Goal: Check status: Check status

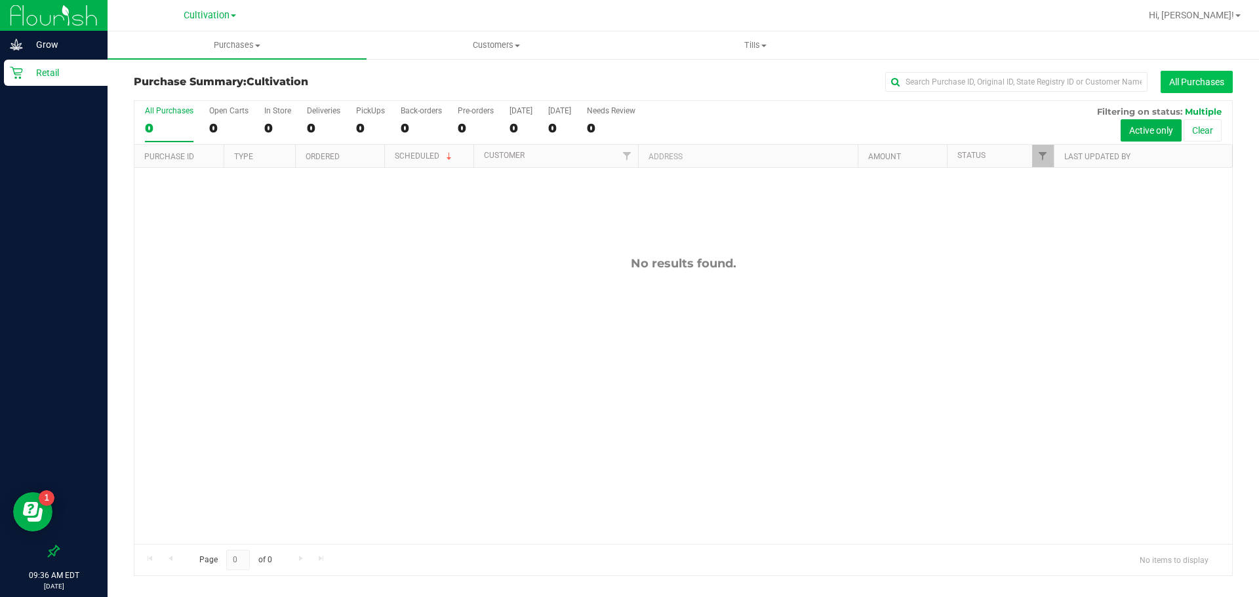
click at [1201, 80] on button "All Purchases" at bounding box center [1196, 82] width 72 height 22
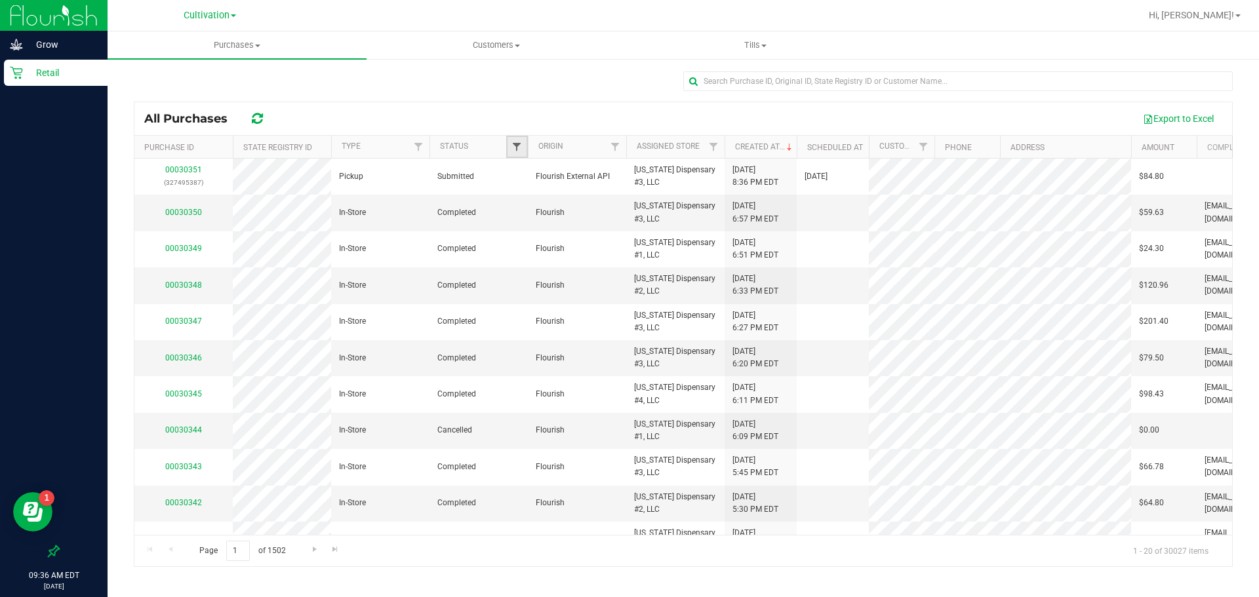
click at [517, 151] on span "Filter" at bounding box center [516, 147] width 10 height 10
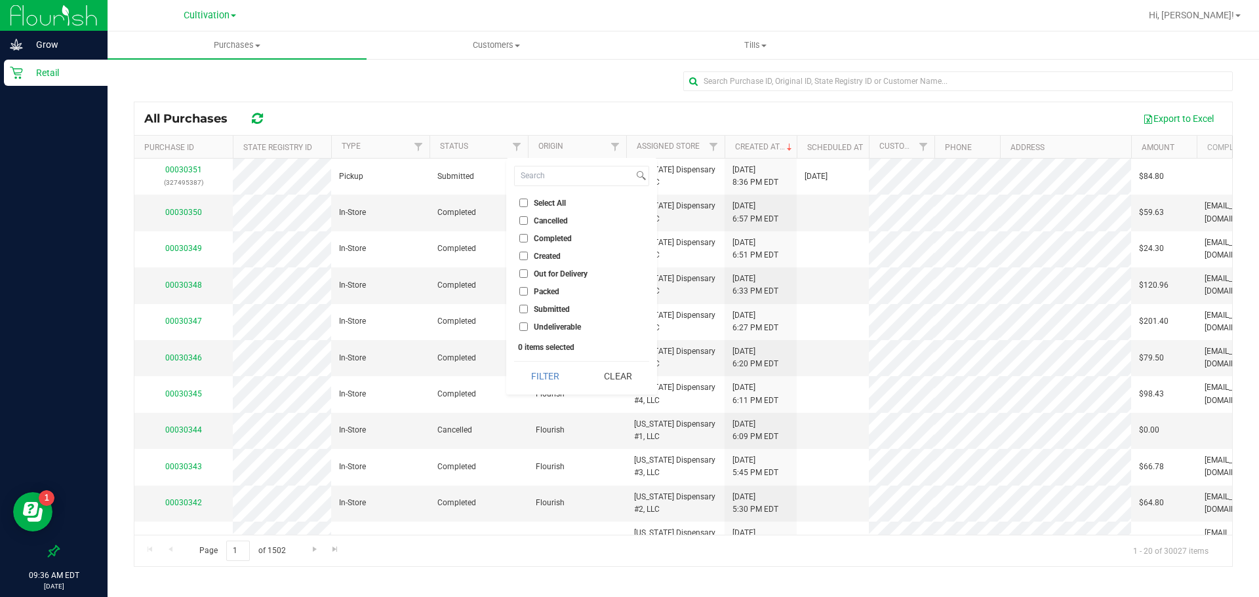
click at [525, 237] on input "Completed" at bounding box center [523, 238] width 9 height 9
checkbox input "true"
click at [551, 386] on button "Filter" at bounding box center [545, 376] width 63 height 29
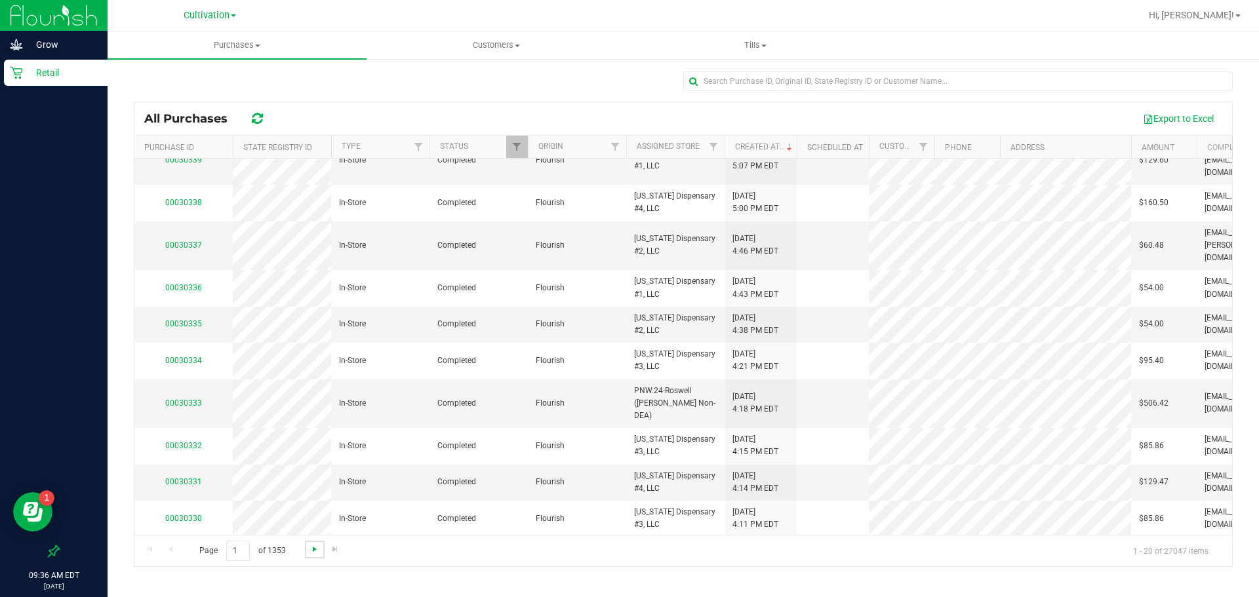
click at [313, 553] on span "Go to the next page" at bounding box center [314, 549] width 10 height 10
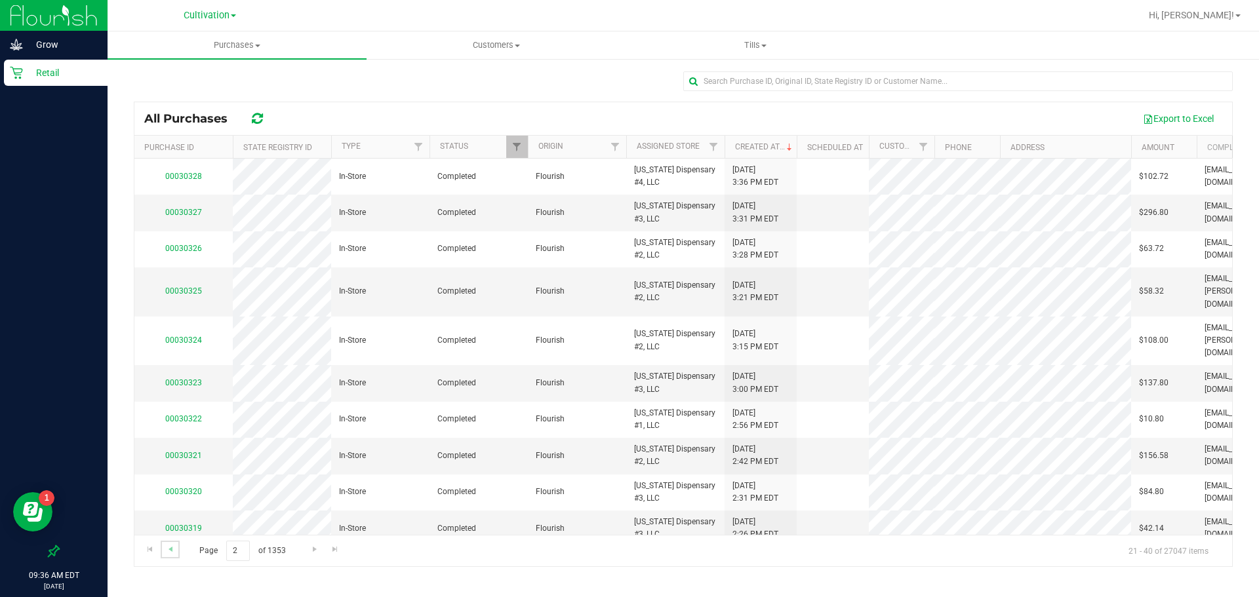
click at [179, 551] on link "Go to the previous page" at bounding box center [170, 550] width 19 height 18
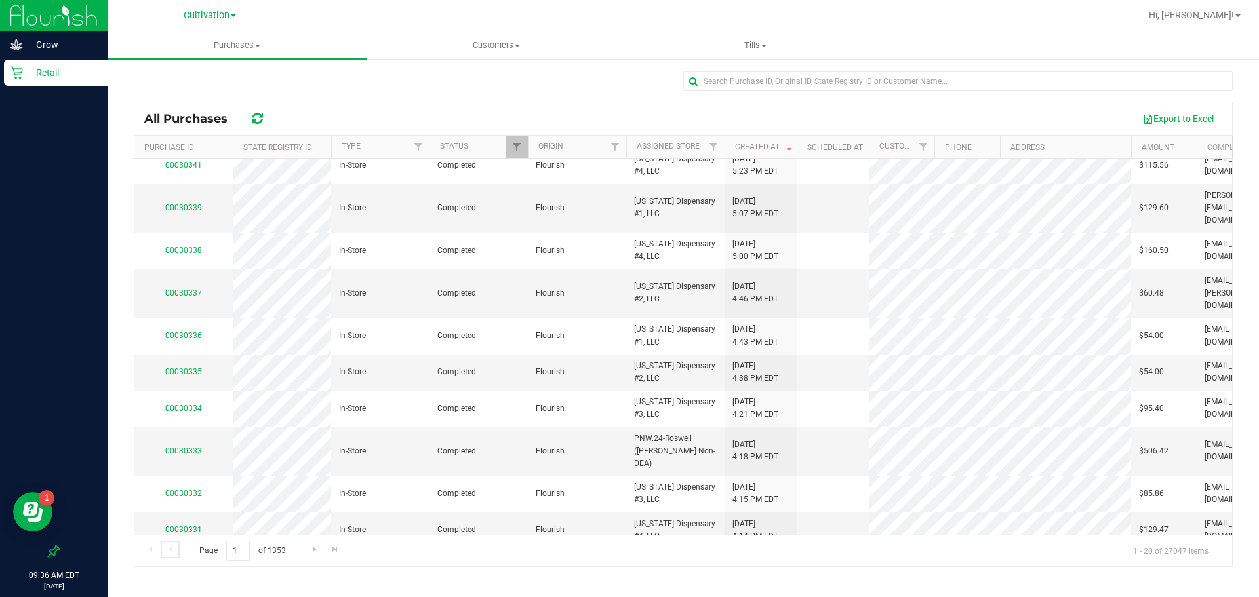
scroll to position [349, 0]
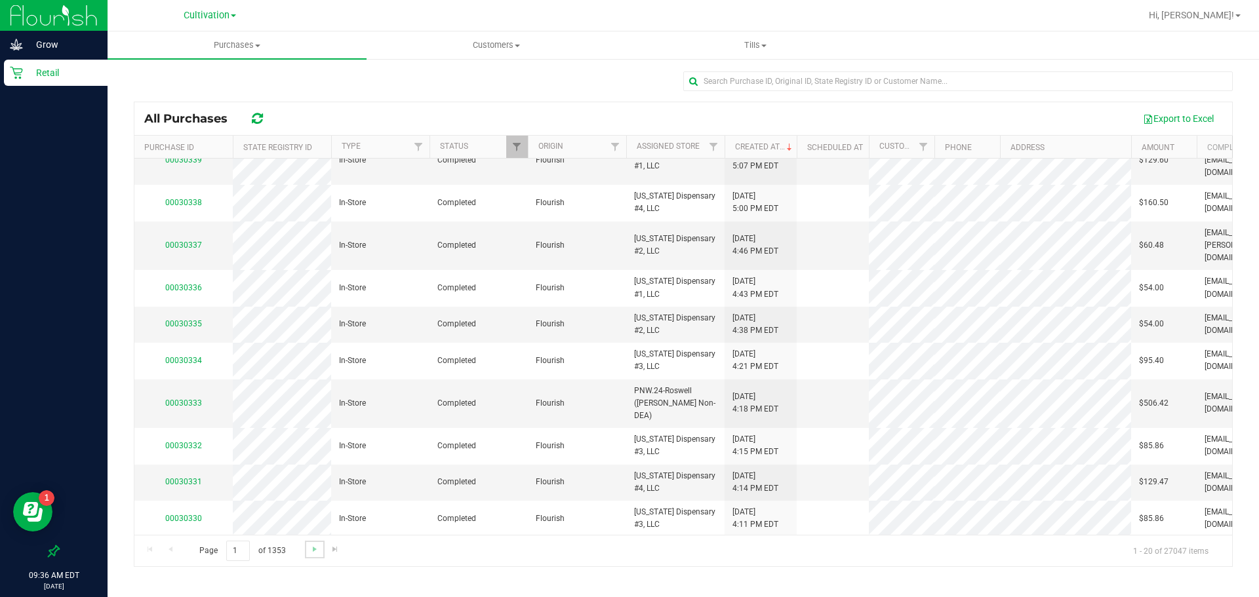
click at [306, 552] on link "Go to the next page" at bounding box center [314, 550] width 19 height 18
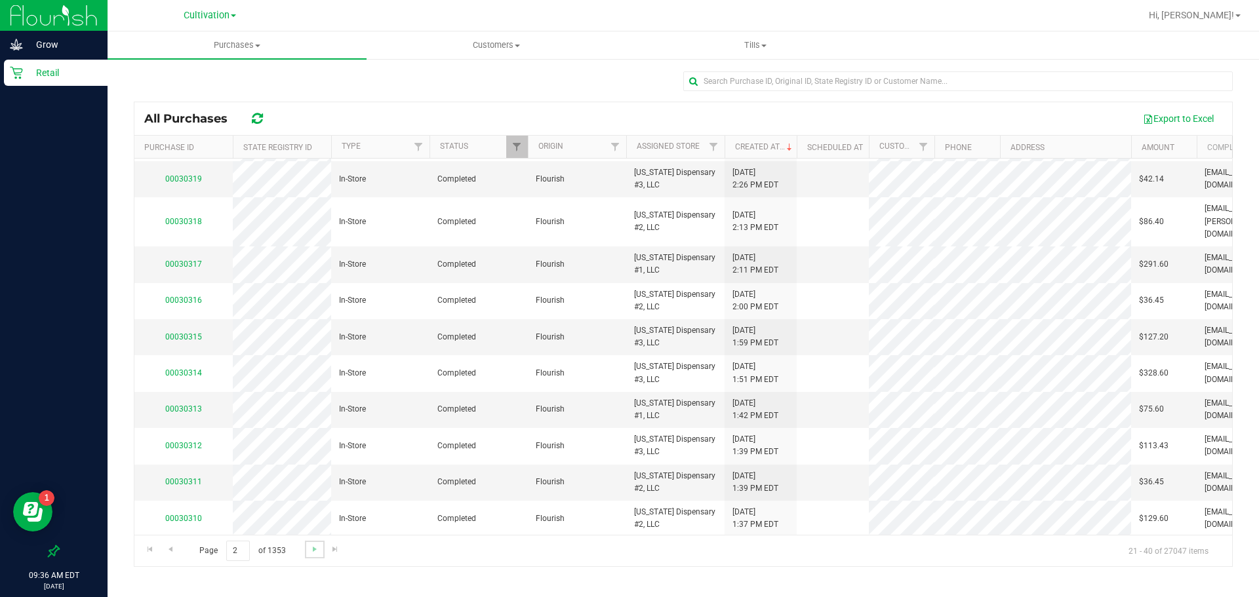
scroll to position [0, 0]
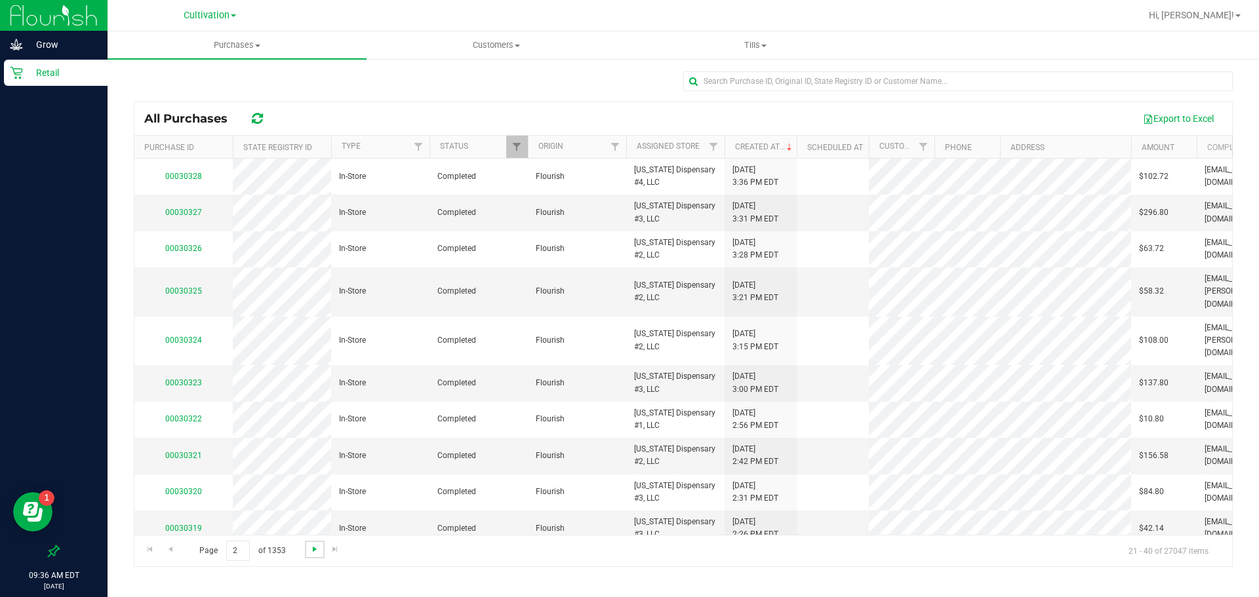
click at [309, 553] on span "Go to the next page" at bounding box center [314, 549] width 10 height 10
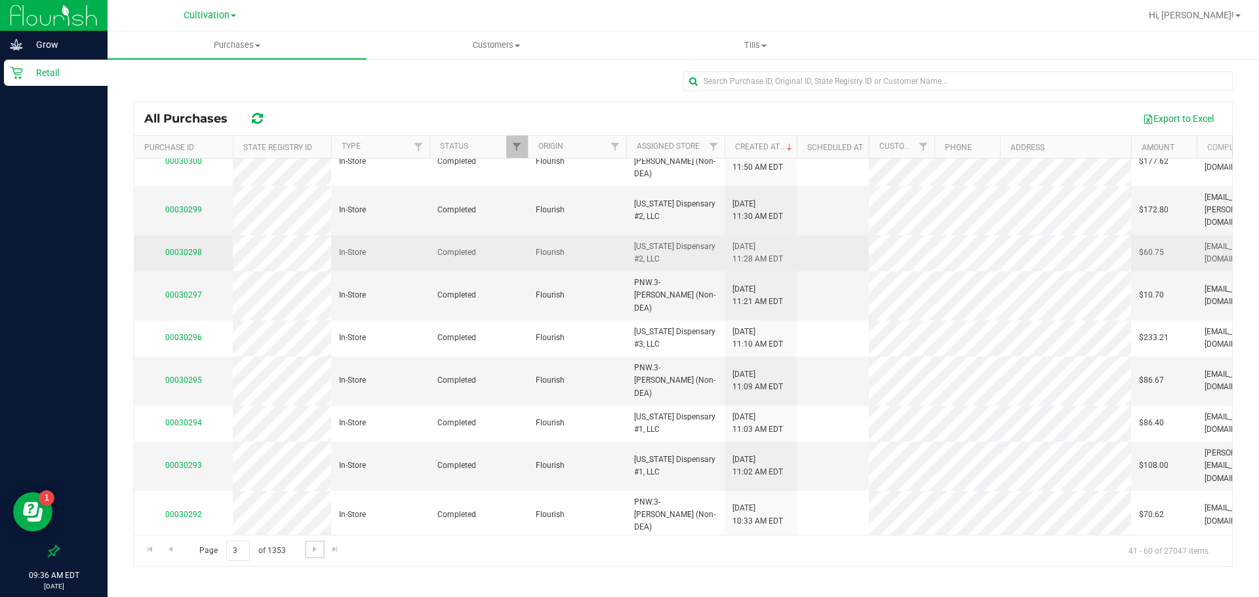
scroll to position [362, 0]
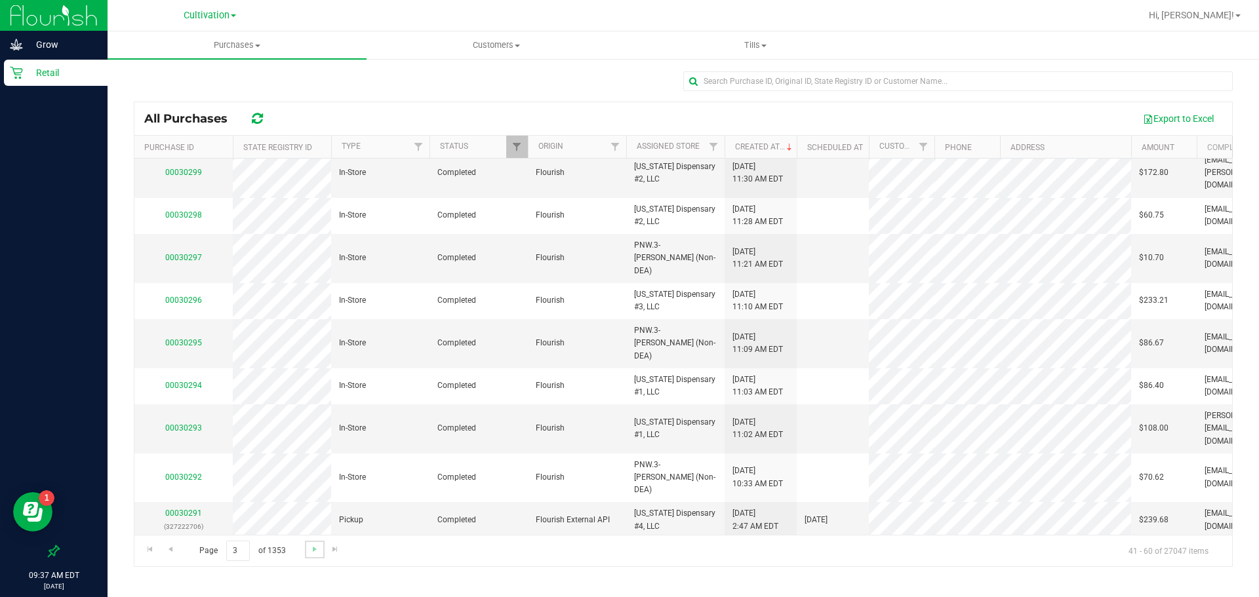
click at [307, 553] on link "Go to the next page" at bounding box center [314, 550] width 19 height 18
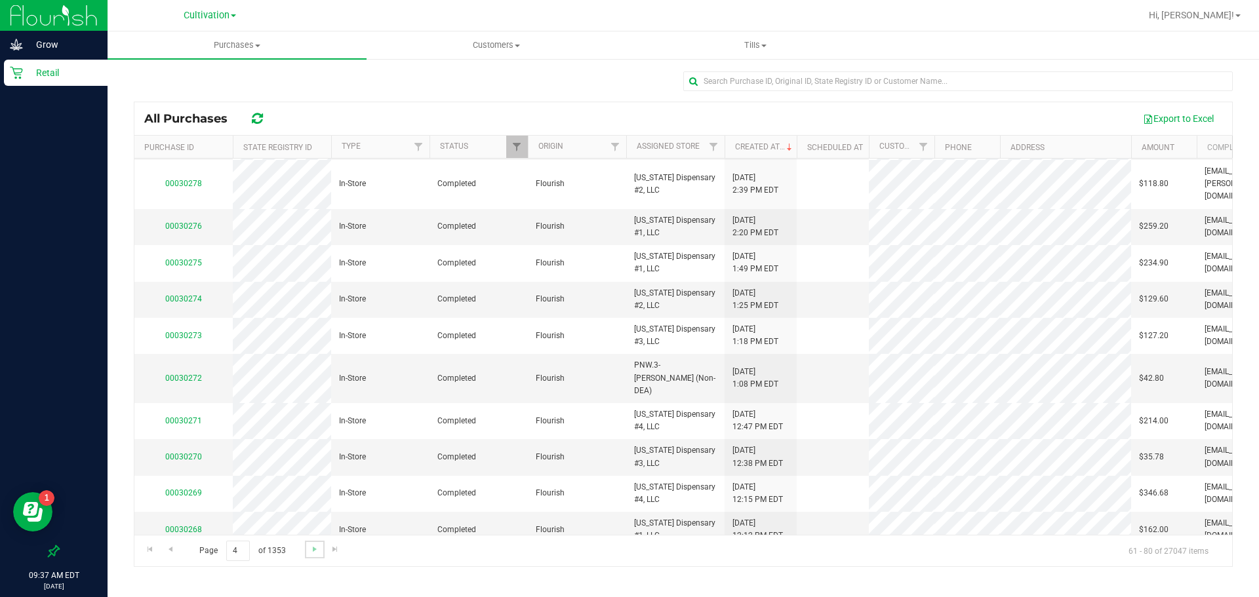
click at [316, 555] on link "Go to the next page" at bounding box center [314, 550] width 19 height 18
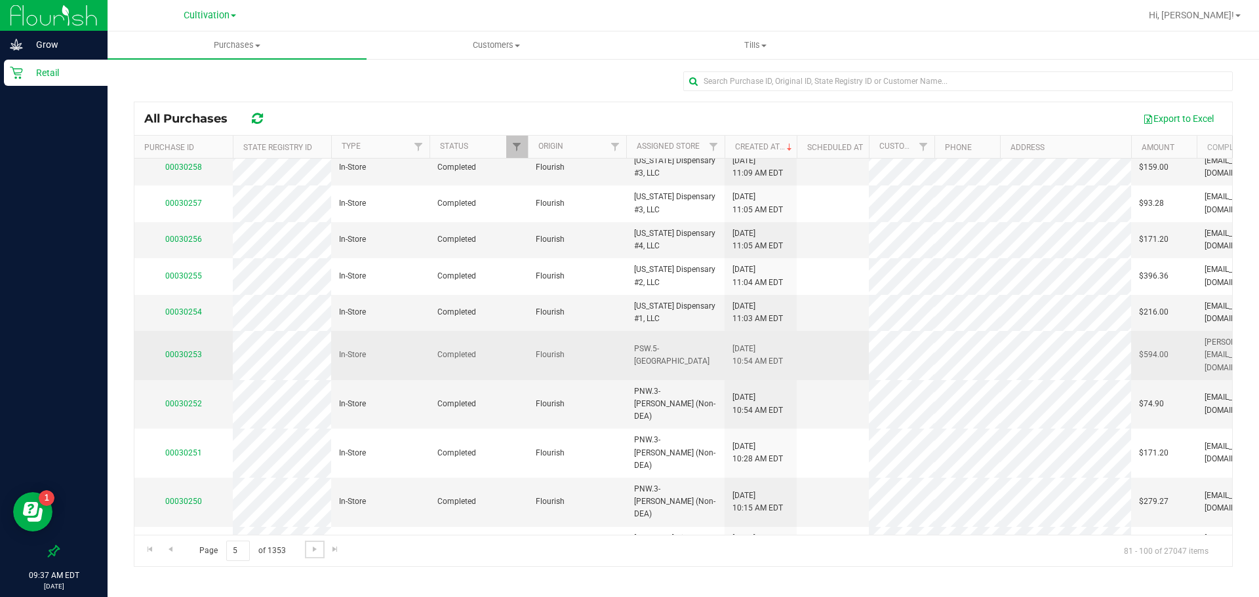
scroll to position [387, 0]
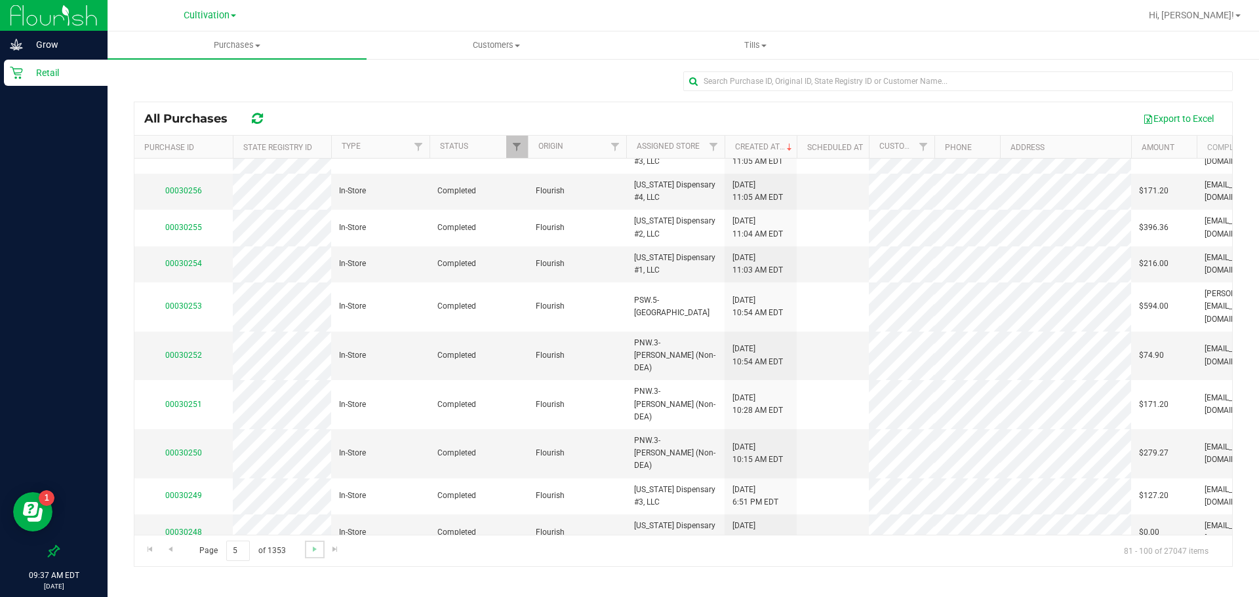
click at [308, 555] on link "Go to the next page" at bounding box center [314, 550] width 19 height 18
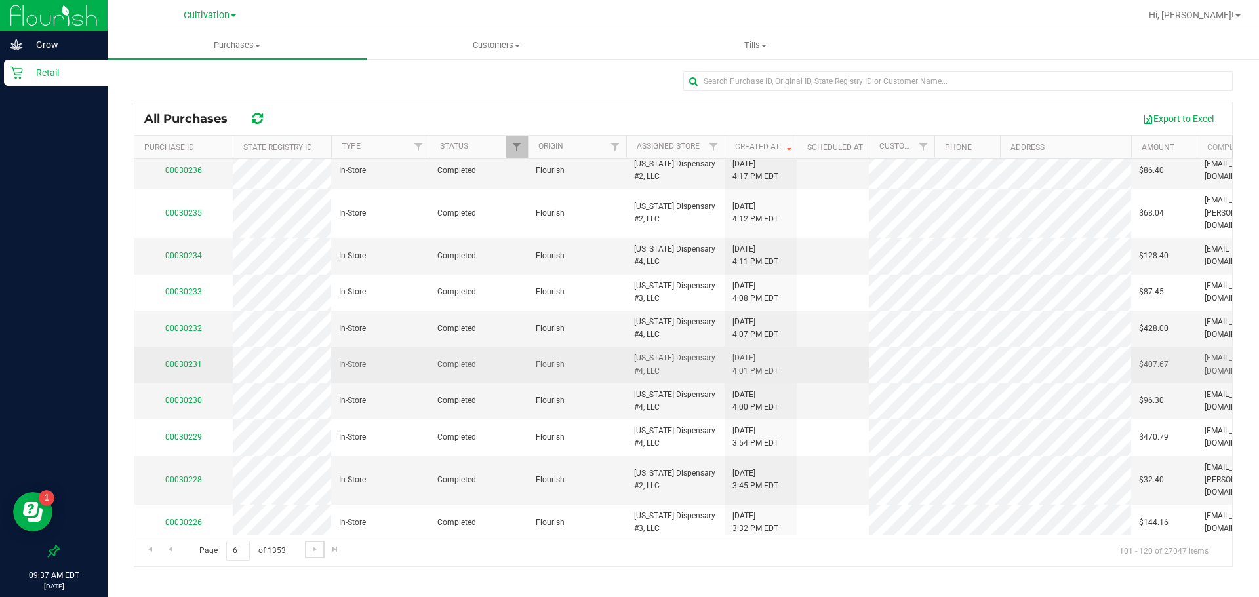
scroll to position [375, 0]
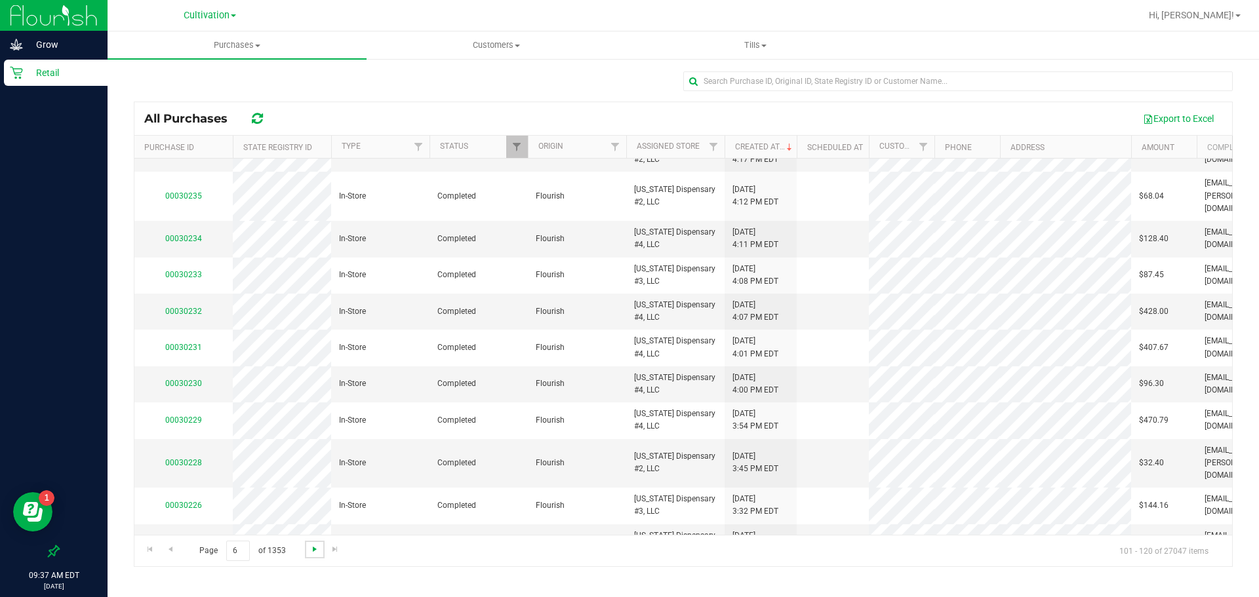
click at [309, 549] on span "Go to the next page" at bounding box center [314, 549] width 10 height 10
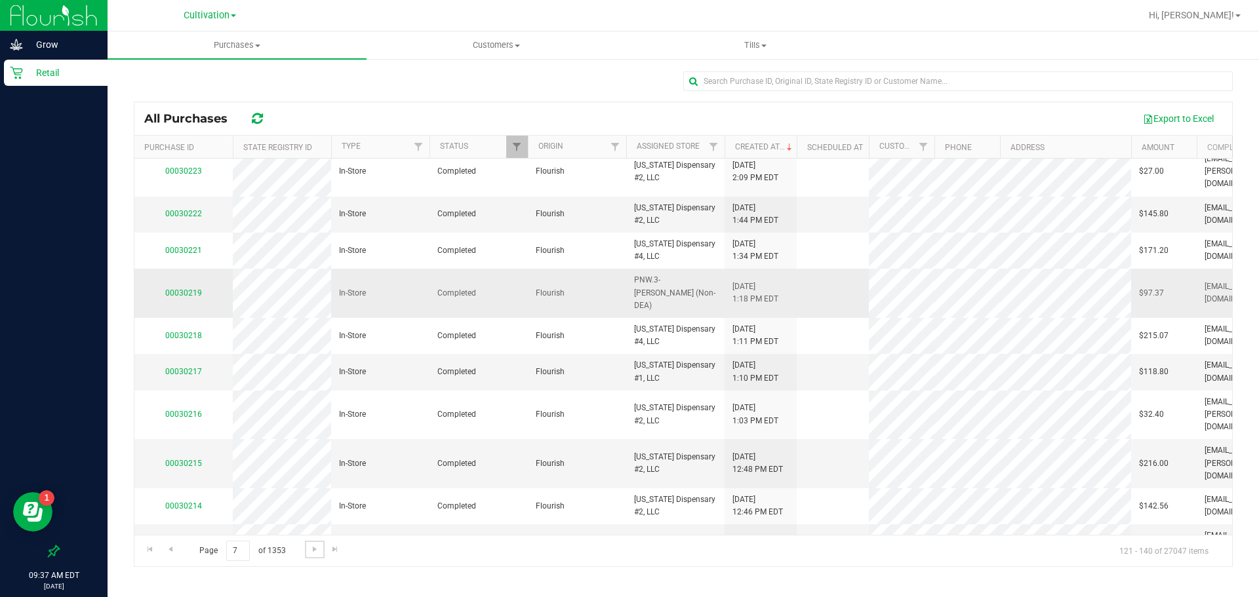
scroll to position [0, 0]
